Goal: Task Accomplishment & Management: Use online tool/utility

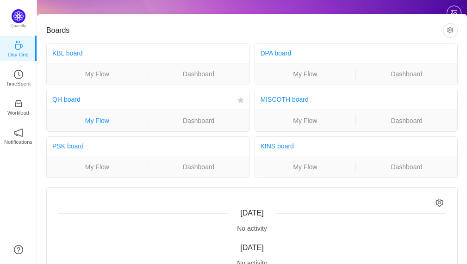
click at [139, 116] on link "My Flow" at bounding box center [97, 121] width 101 height 10
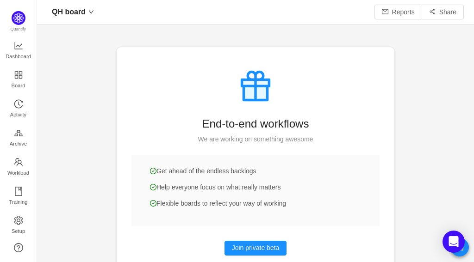
scroll to position [248, 416]
